Goal: Transaction & Acquisition: Purchase product/service

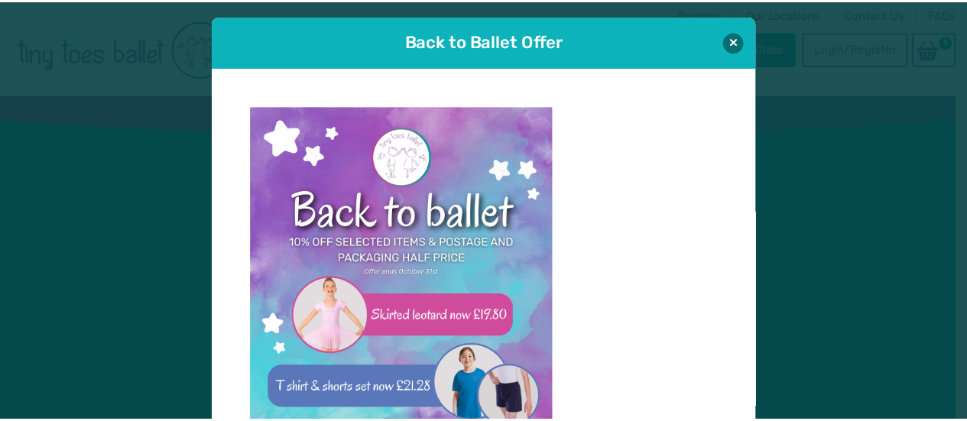
scroll to position [15, 0]
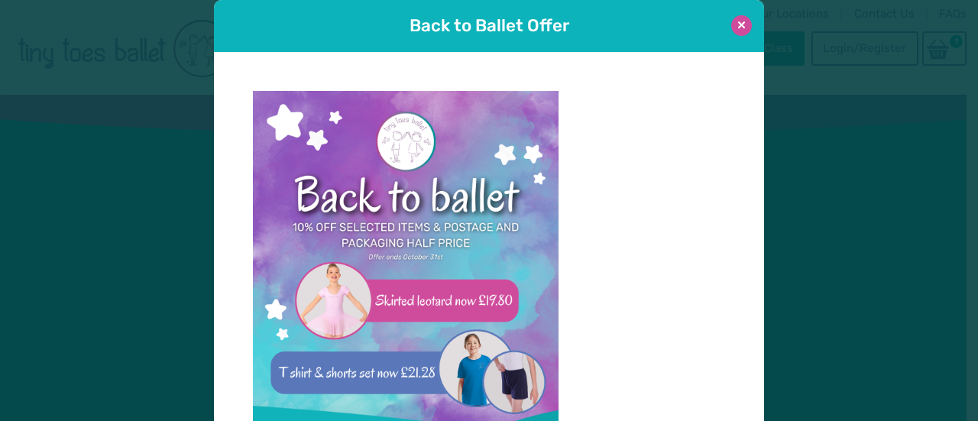
click at [737, 24] on button at bounding box center [741, 25] width 21 height 21
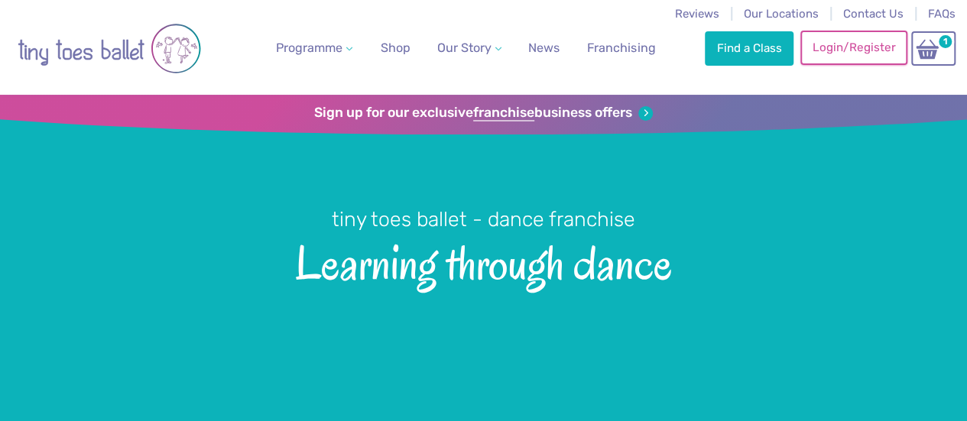
click at [859, 48] on link "Login/Register" at bounding box center [853, 48] width 107 height 34
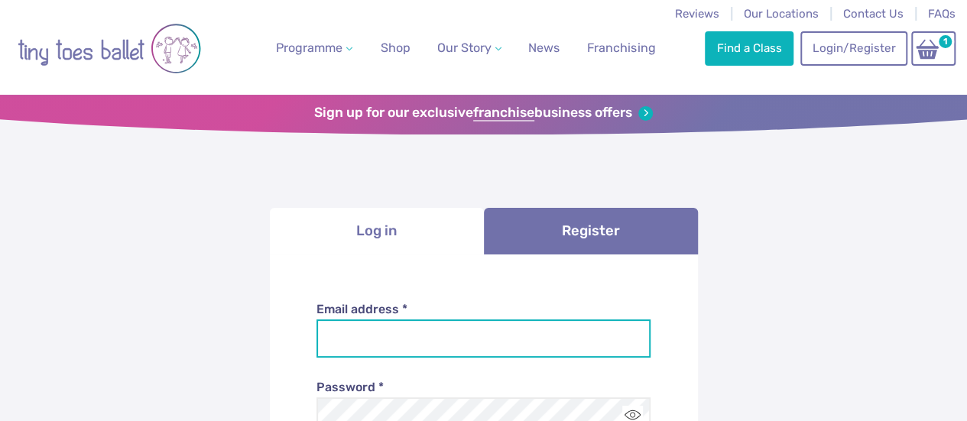
type input "**********"
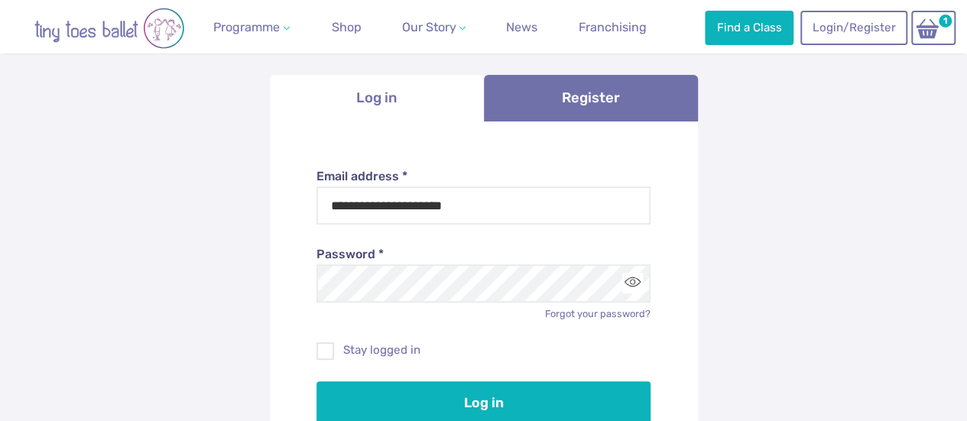
scroll to position [144, 0]
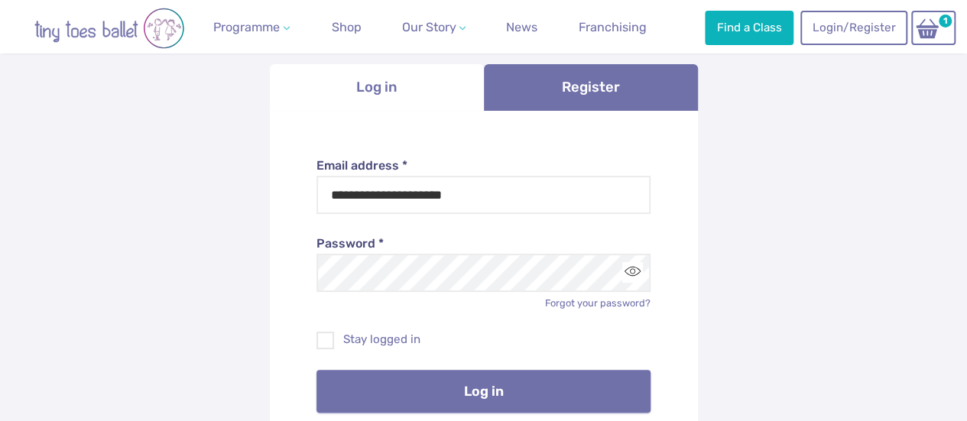
click at [495, 390] on button "Log in" at bounding box center [483, 391] width 334 height 43
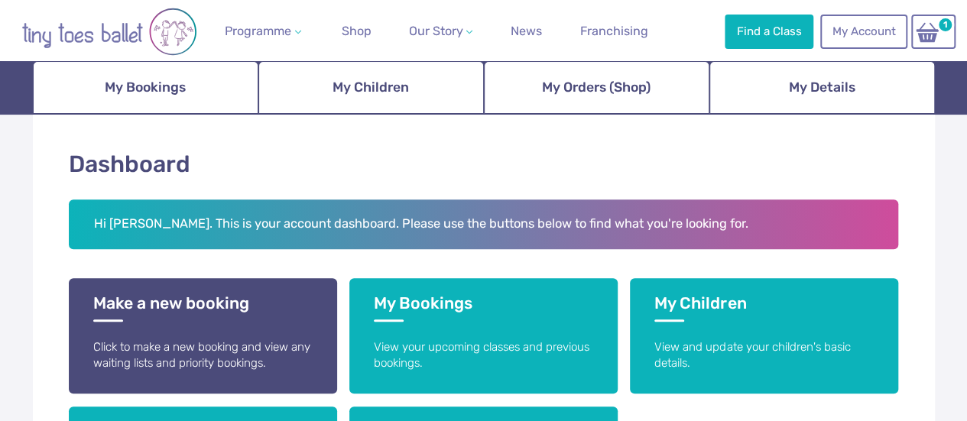
scroll to position [14, 0]
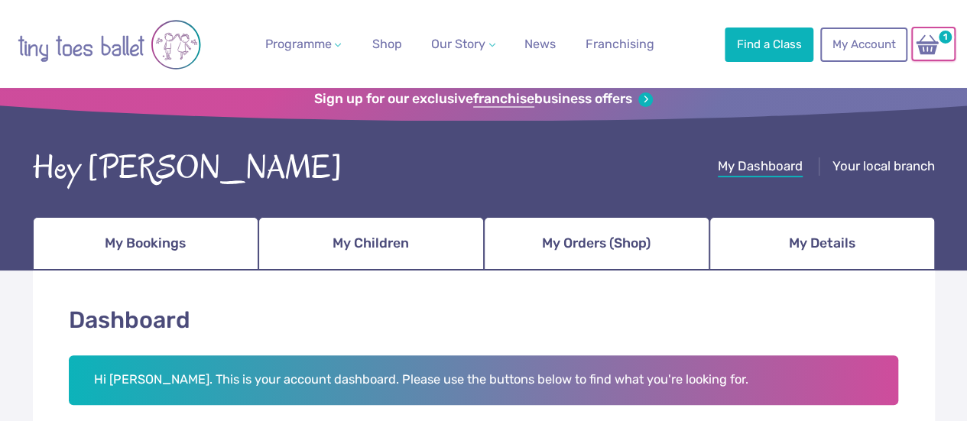
click at [931, 44] on img at bounding box center [926, 45] width 29 height 22
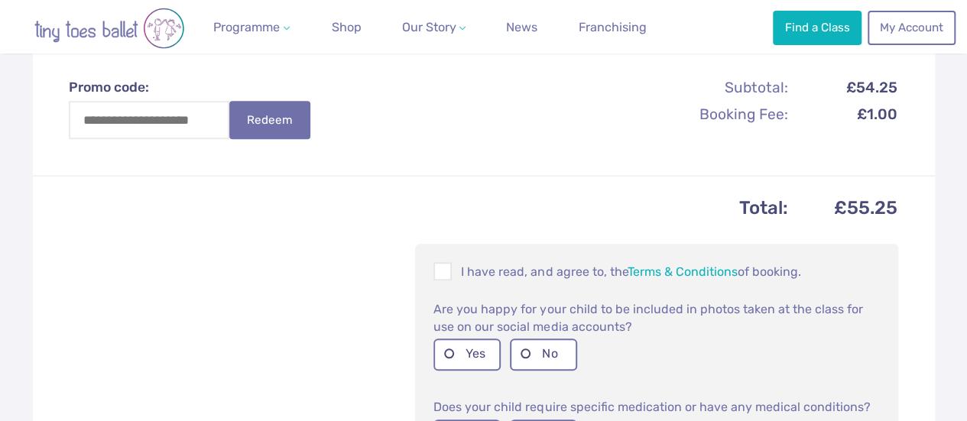
scroll to position [535, 0]
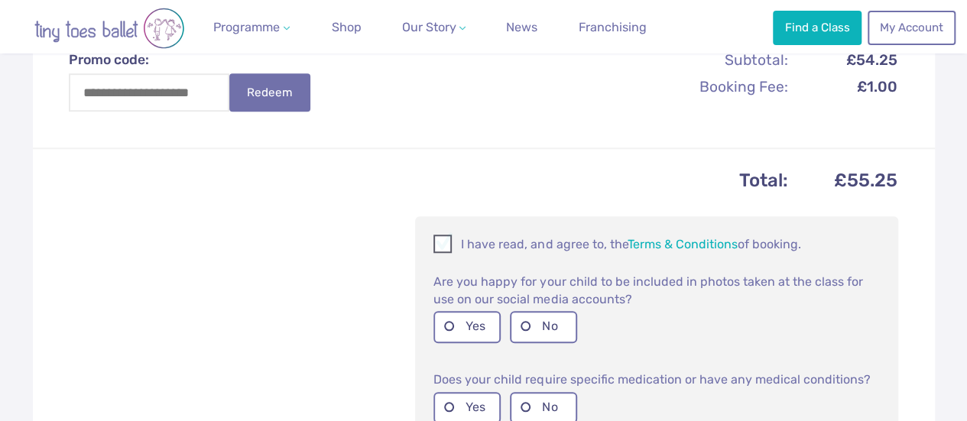
click at [448, 252] on span at bounding box center [443, 246] width 17 height 15
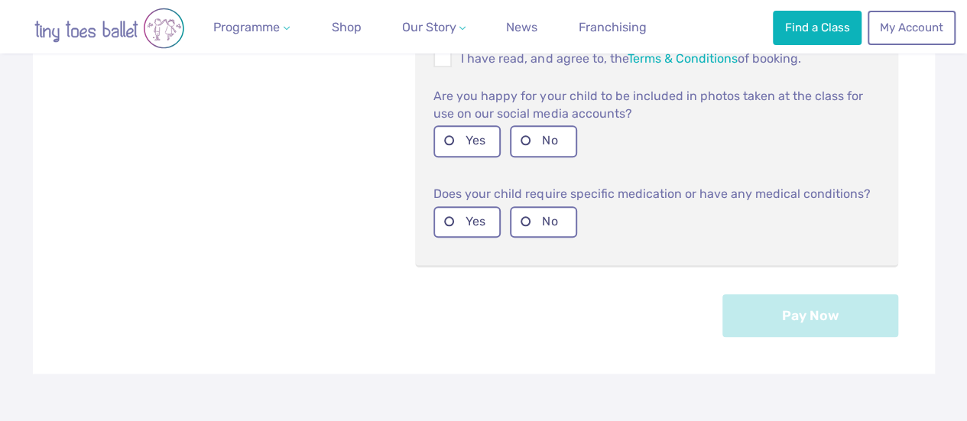
scroll to position [763, 0]
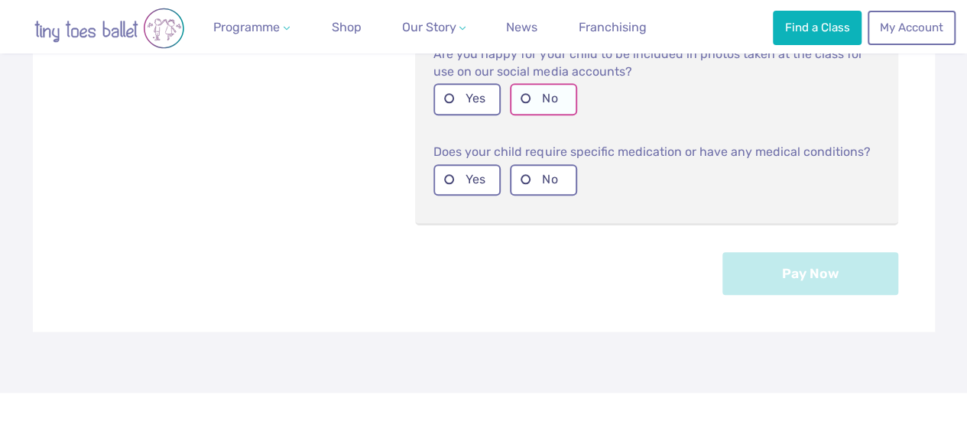
click at [523, 106] on label "No" at bounding box center [543, 98] width 67 height 31
click at [449, 190] on label "Yes" at bounding box center [466, 179] width 67 height 31
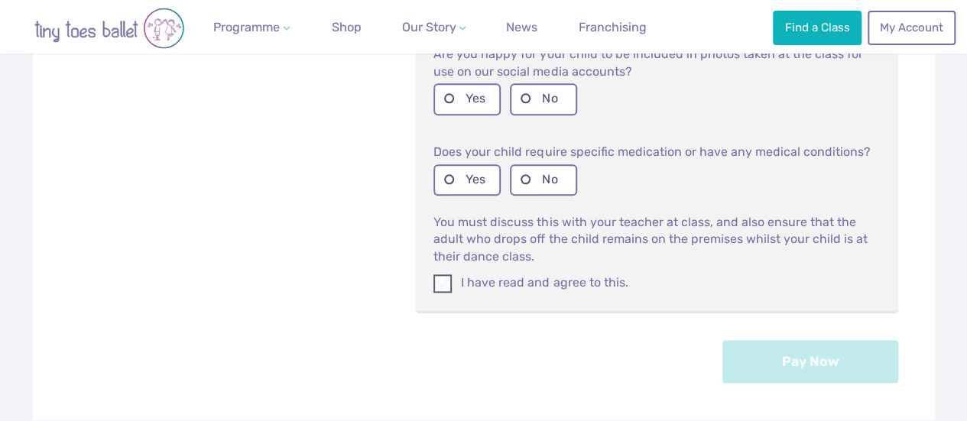
click at [442, 293] on span at bounding box center [443, 286] width 17 height 15
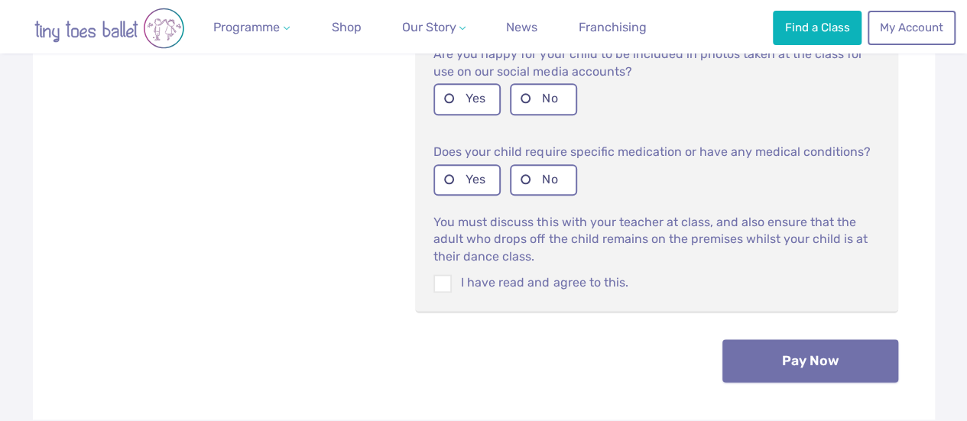
click at [795, 365] on button "Pay Now" at bounding box center [810, 360] width 176 height 43
